Goal: Task Accomplishment & Management: Manage account settings

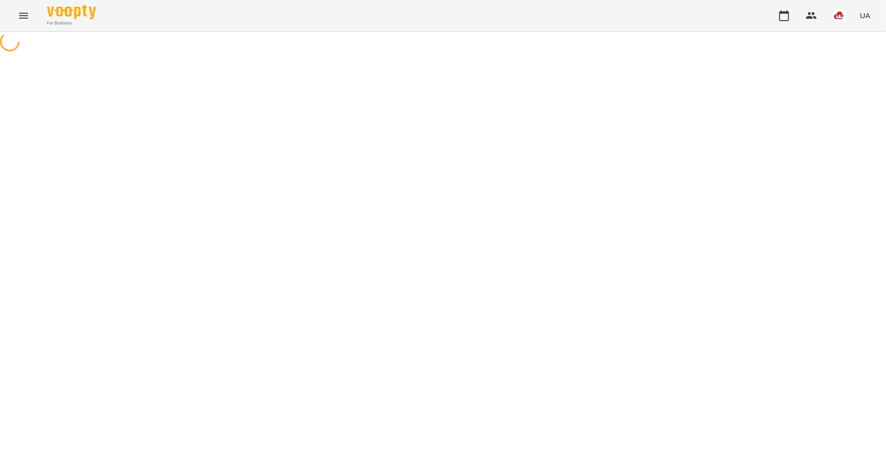
click at [24, 10] on icon "Menu" at bounding box center [24, 16] width 12 height 12
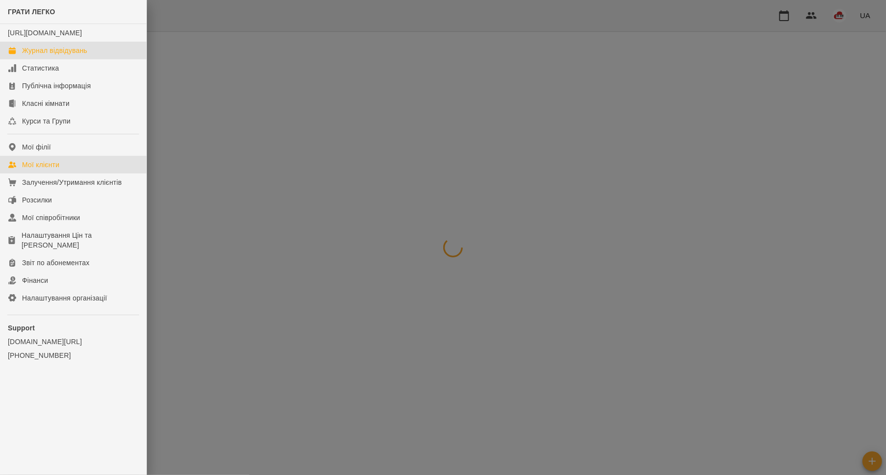
click at [57, 169] on div "Мої клієнти" at bounding box center [40, 165] width 37 height 10
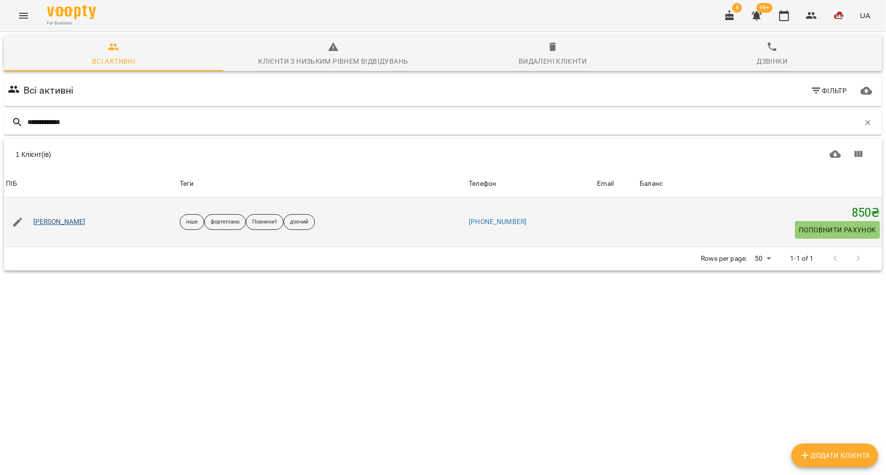
type input "**********"
click at [61, 222] on link "[PERSON_NAME]" at bounding box center [59, 222] width 52 height 10
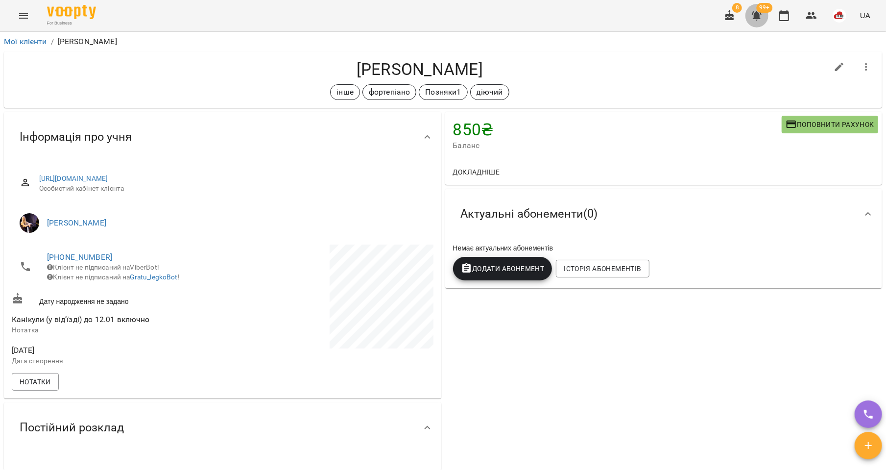
click at [755, 10] on icon "button" at bounding box center [757, 16] width 12 height 12
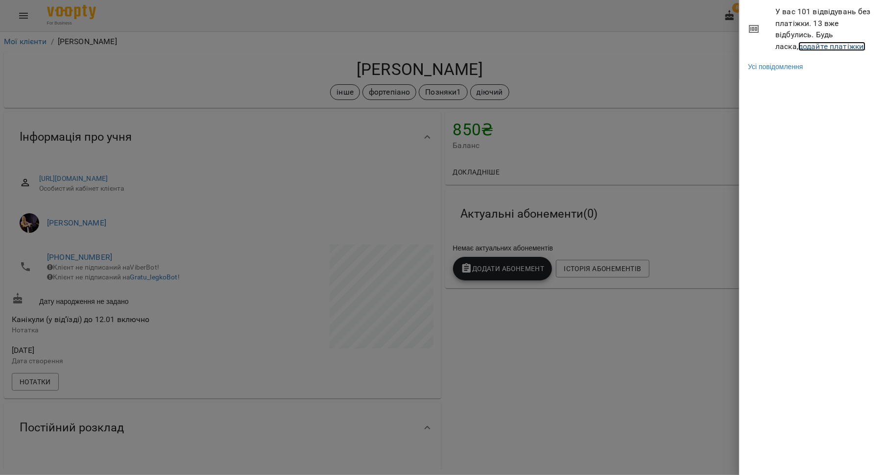
click at [803, 46] on link "додайте платіжки!" at bounding box center [832, 46] width 68 height 9
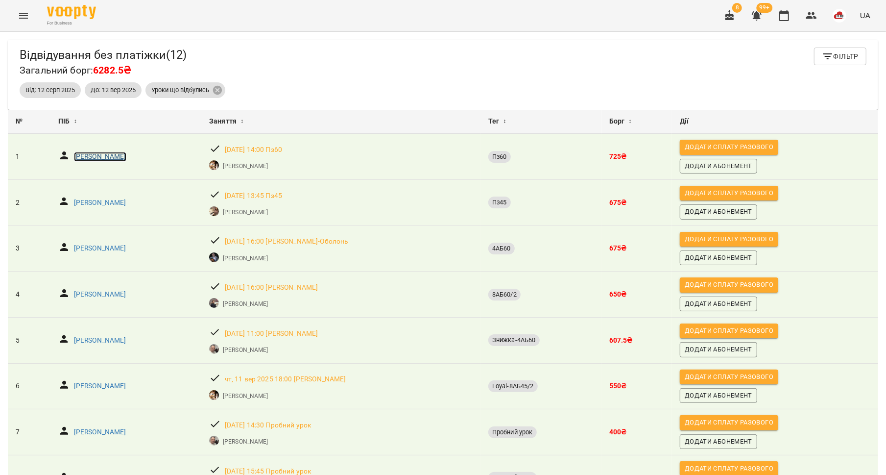
click at [105, 155] on p "[PERSON_NAME]" at bounding box center [100, 157] width 52 height 10
click at [103, 154] on p "[PERSON_NAME]" at bounding box center [100, 157] width 52 height 10
click at [105, 202] on p "[PERSON_NAME]" at bounding box center [100, 203] width 52 height 10
click at [103, 249] on p "[PERSON_NAME]" at bounding box center [100, 248] width 52 height 10
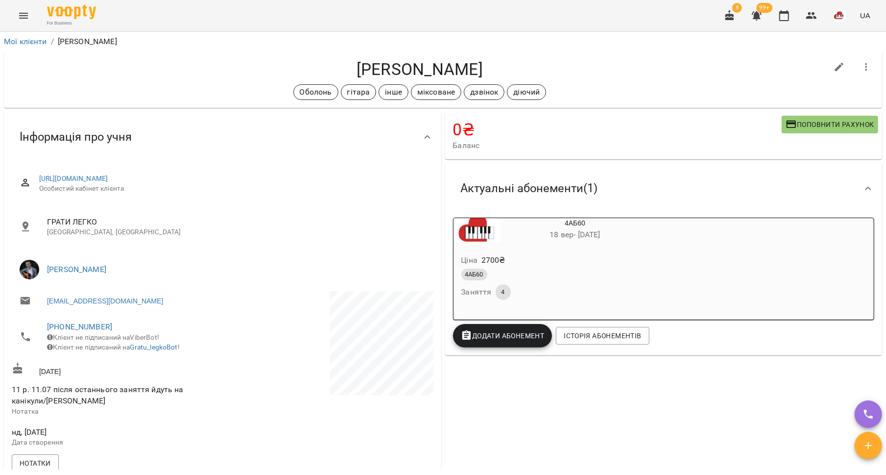
scroll to position [4, 0]
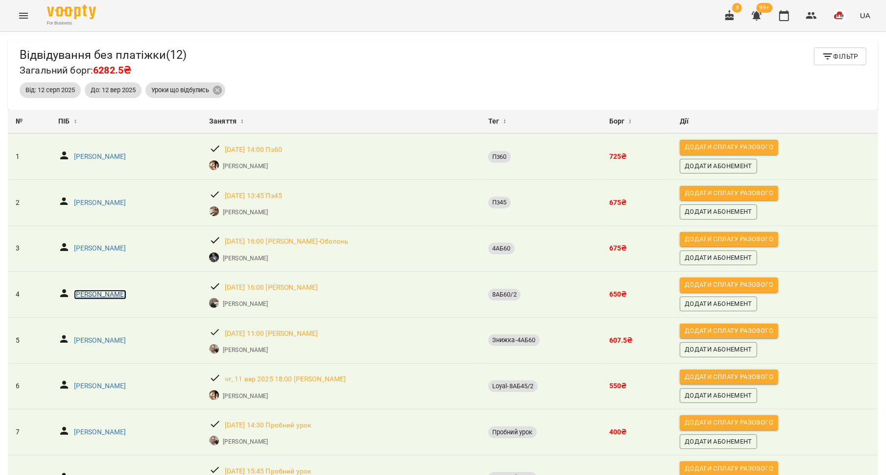
click at [123, 293] on p "[PERSON_NAME]" at bounding box center [100, 295] width 52 height 10
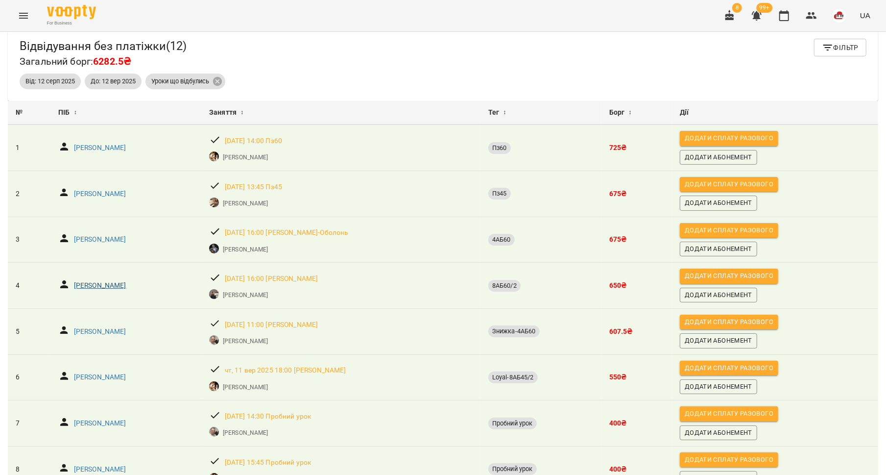
scroll to position [71, 0]
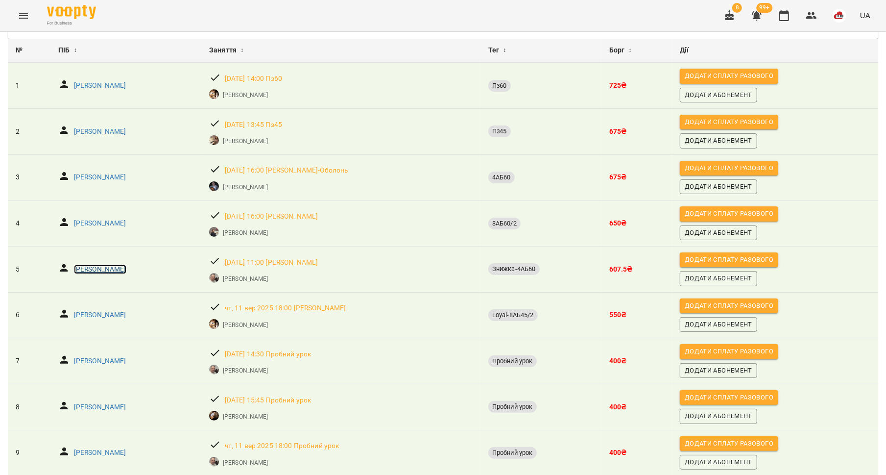
click at [121, 267] on p "[PERSON_NAME]" at bounding box center [100, 270] width 52 height 10
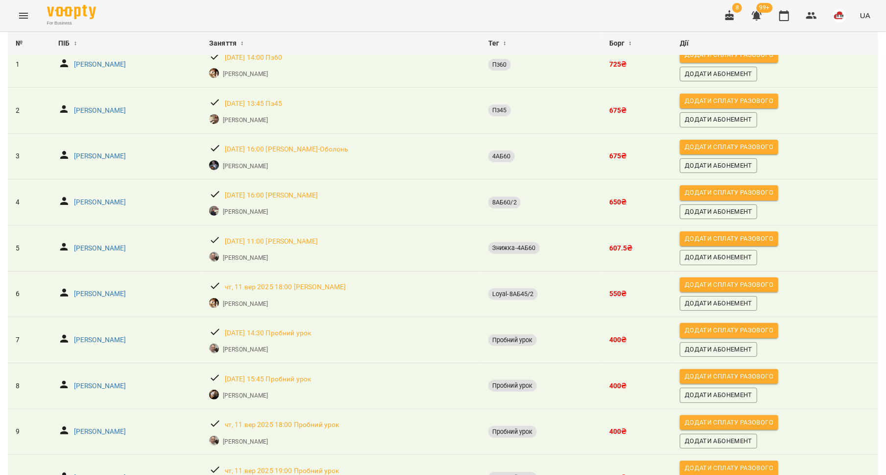
scroll to position [98, 0]
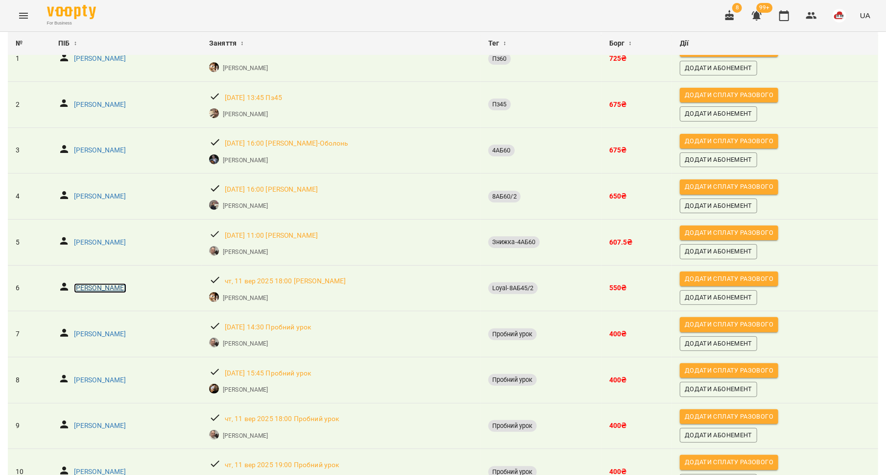
click at [97, 287] on p "[PERSON_NAME]" at bounding box center [100, 288] width 52 height 10
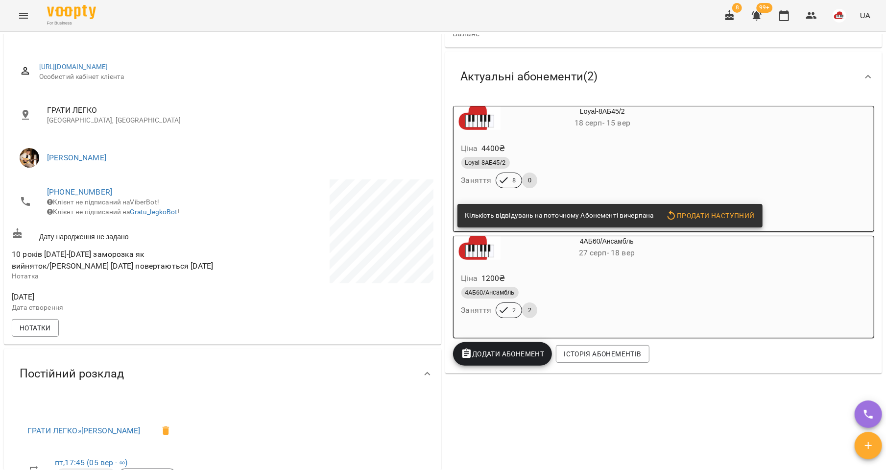
scroll to position [51, 0]
